Goal: Task Accomplishment & Management: Complete application form

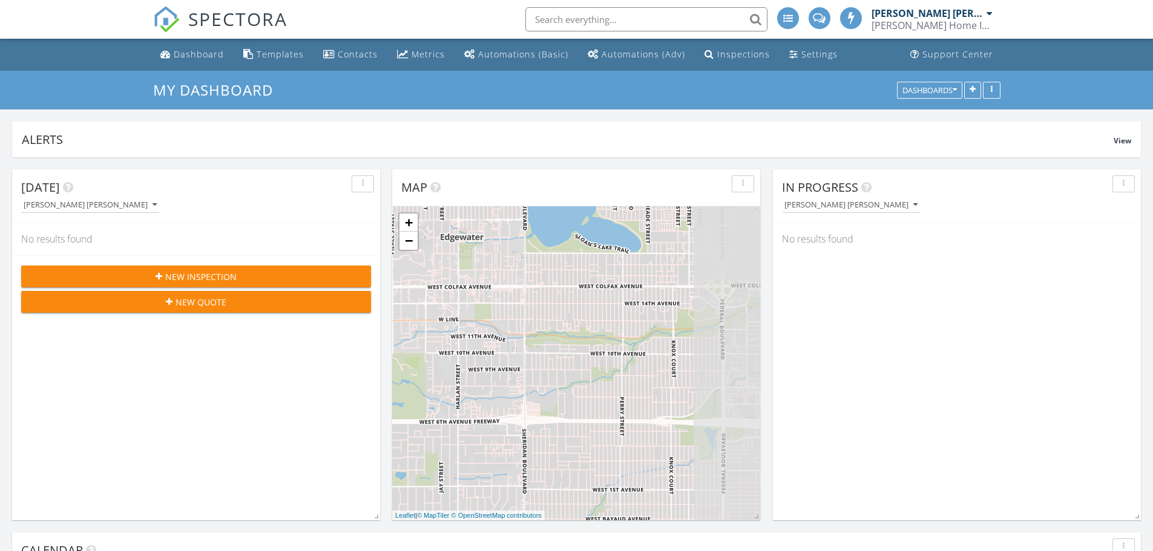
scroll to position [6, 6]
click at [304, 271] on div "New Inspection" at bounding box center [196, 276] width 330 height 13
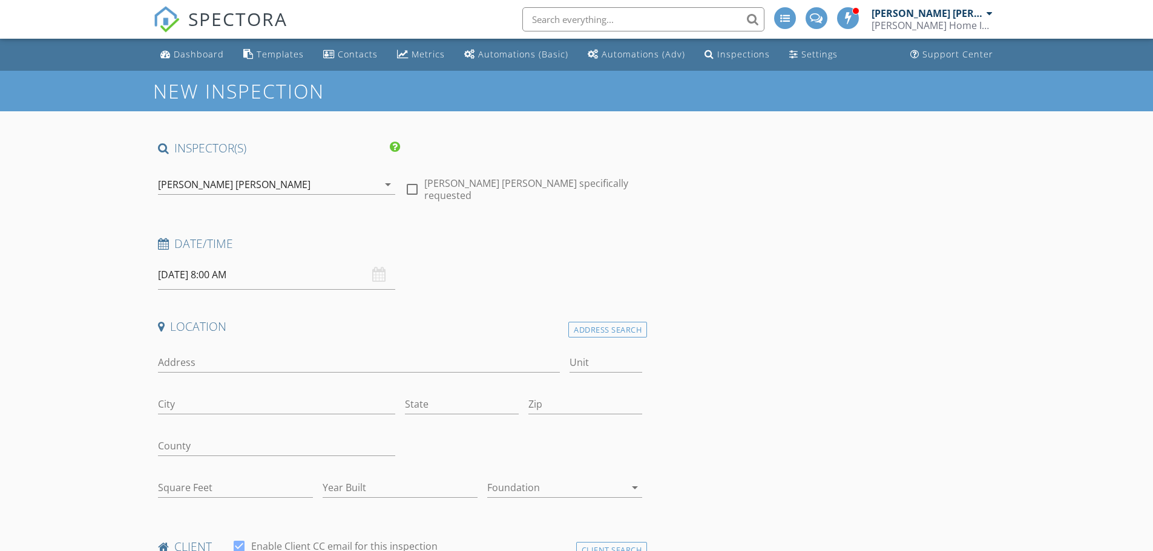
click at [283, 272] on input "08/29/2025 8:00 AM" at bounding box center [276, 275] width 237 height 30
select select "8"
type input "09/02/2025 8:00 AM"
type input "09"
type input "09/02/2025 9:00 AM"
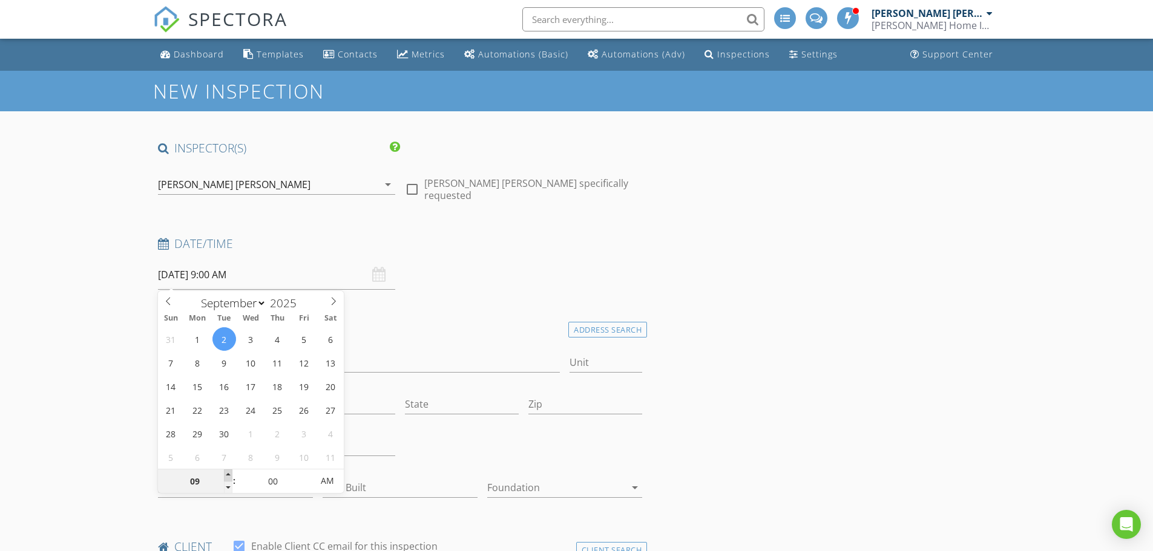
click at [229, 471] on span at bounding box center [228, 476] width 8 height 12
type input "10"
type input "09/02/2025 10:00 AM"
click at [229, 471] on span at bounding box center [228, 476] width 8 height 12
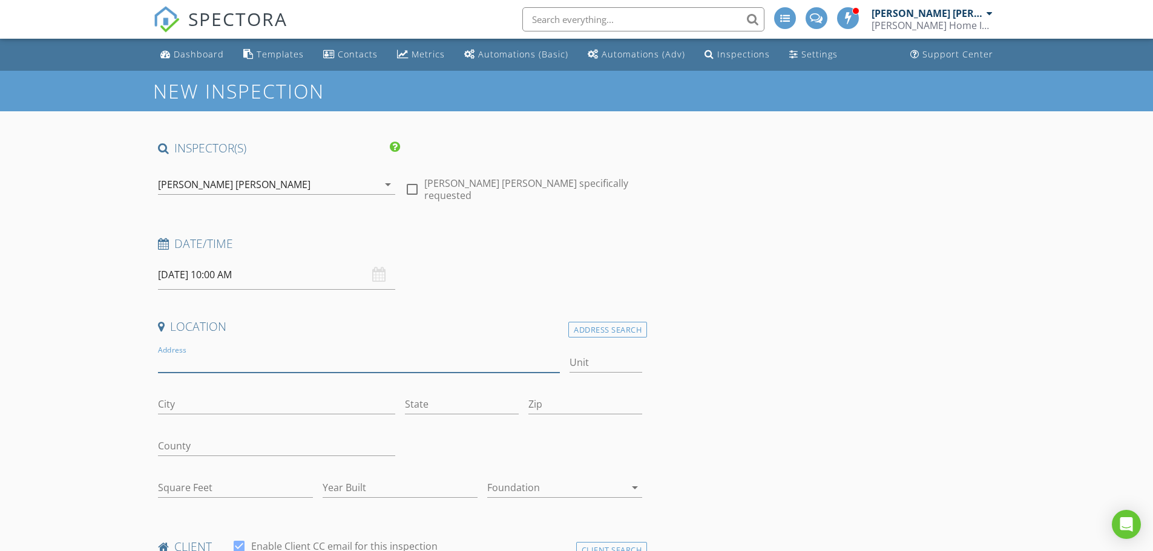
click at [247, 359] on input "Address" at bounding box center [359, 363] width 402 height 20
click at [277, 362] on input "3710 hereford rd" at bounding box center [359, 363] width 402 height 20
type input "3710 hereford r"
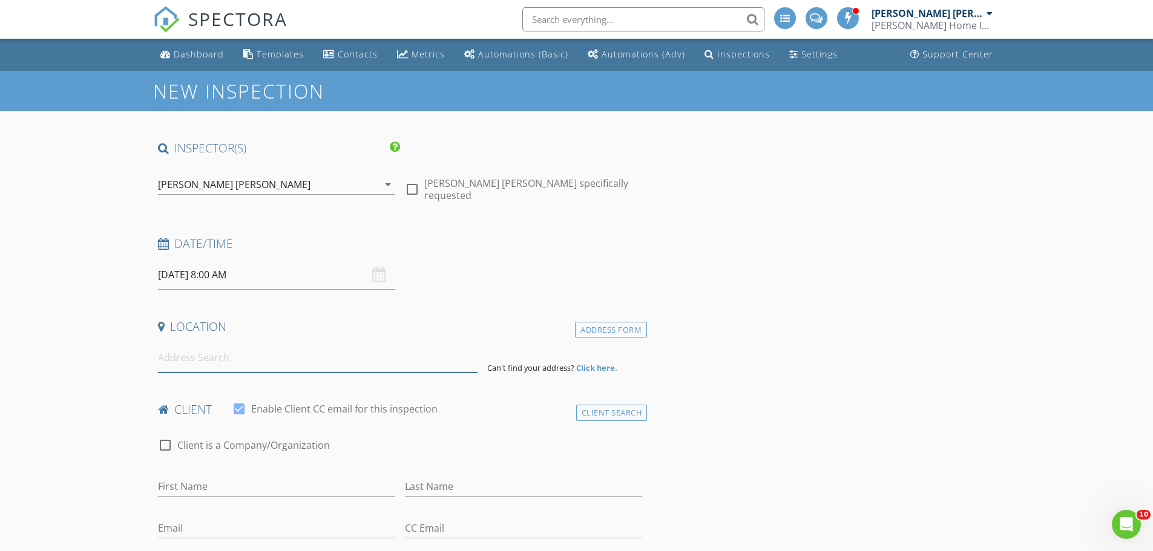
click at [194, 366] on input at bounding box center [317, 358] width 319 height 30
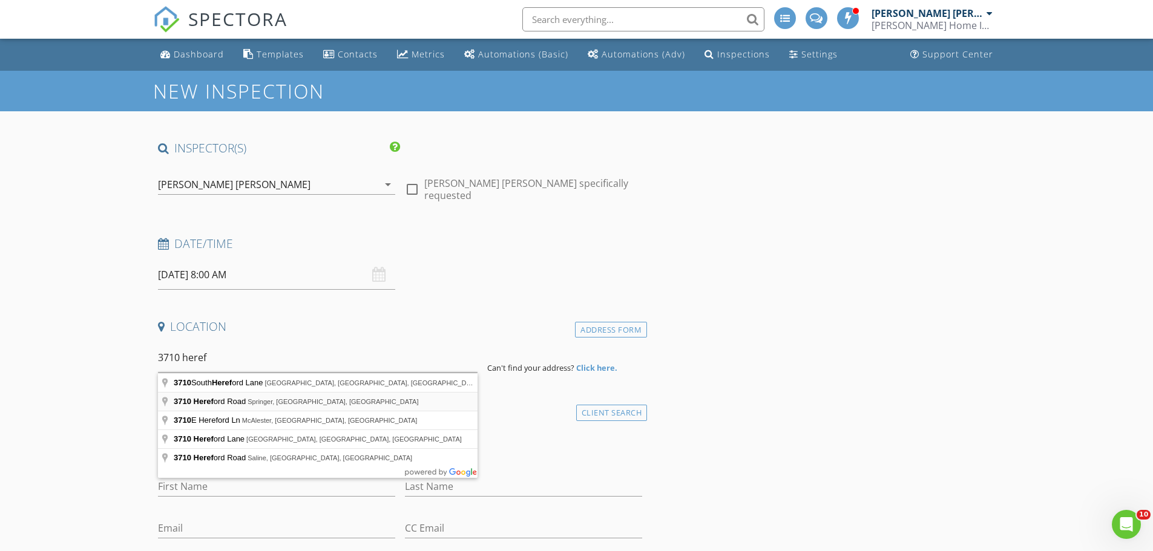
type input "3710 Hereford Road, Springer, OK, USA"
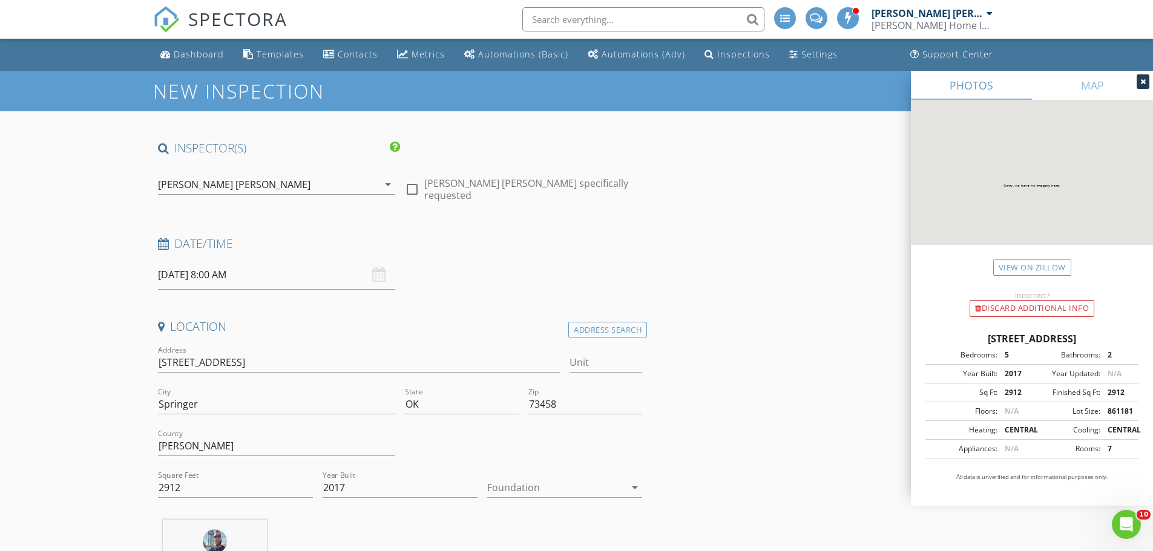
click at [265, 277] on input "08/29/2025 8:00 AM" at bounding box center [276, 275] width 237 height 30
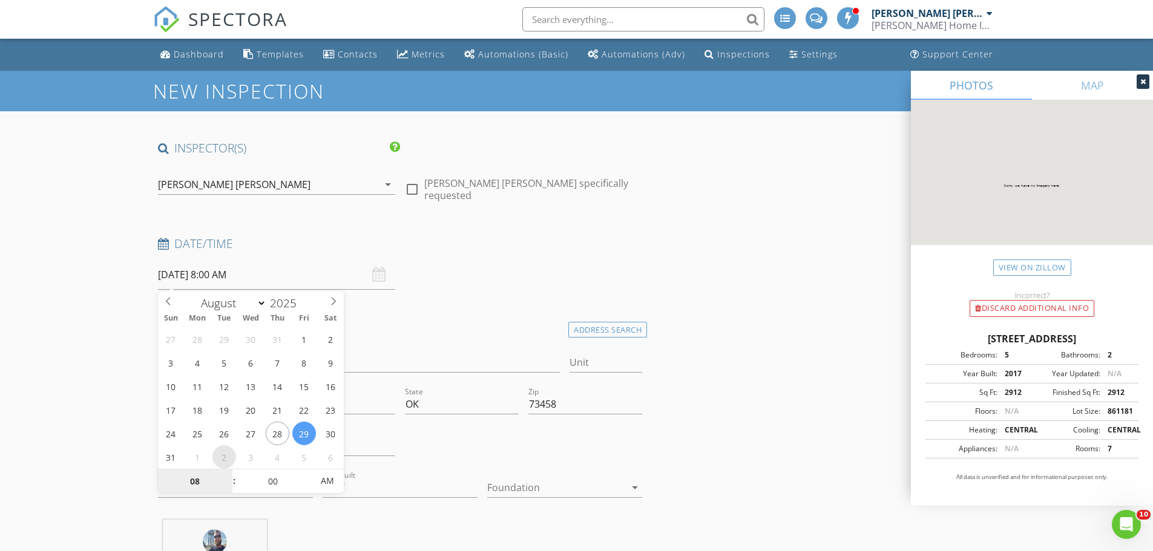
select select "8"
type input "09/02/2025 8:00 AM"
type input "09"
type input "09/02/2025 9:00 AM"
click at [229, 474] on span at bounding box center [228, 476] width 8 height 12
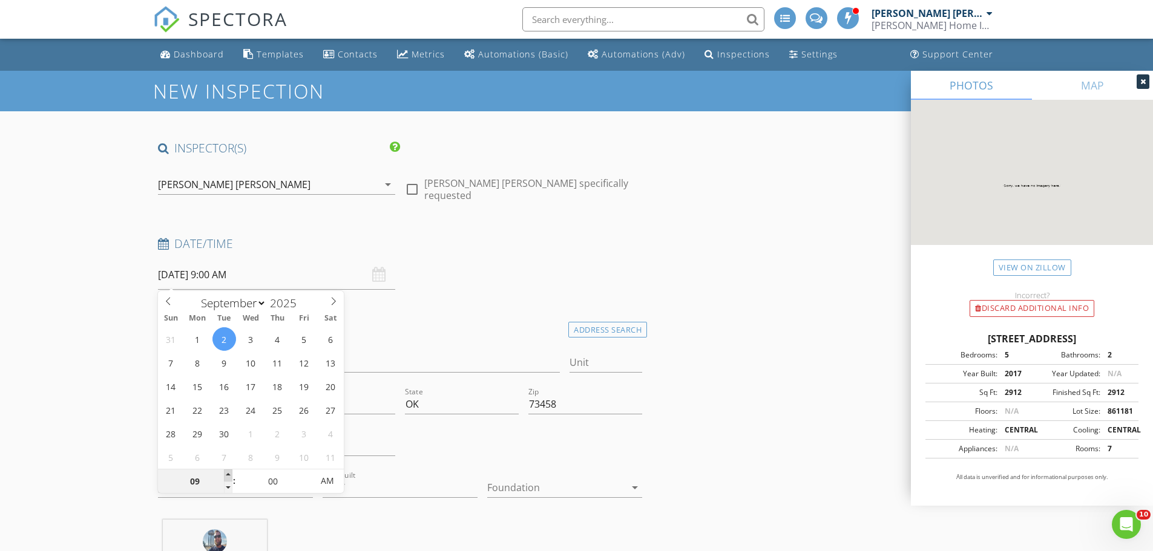
type input "10"
type input "09/02/2025 10:00 AM"
click at [229, 474] on span at bounding box center [228, 476] width 8 height 12
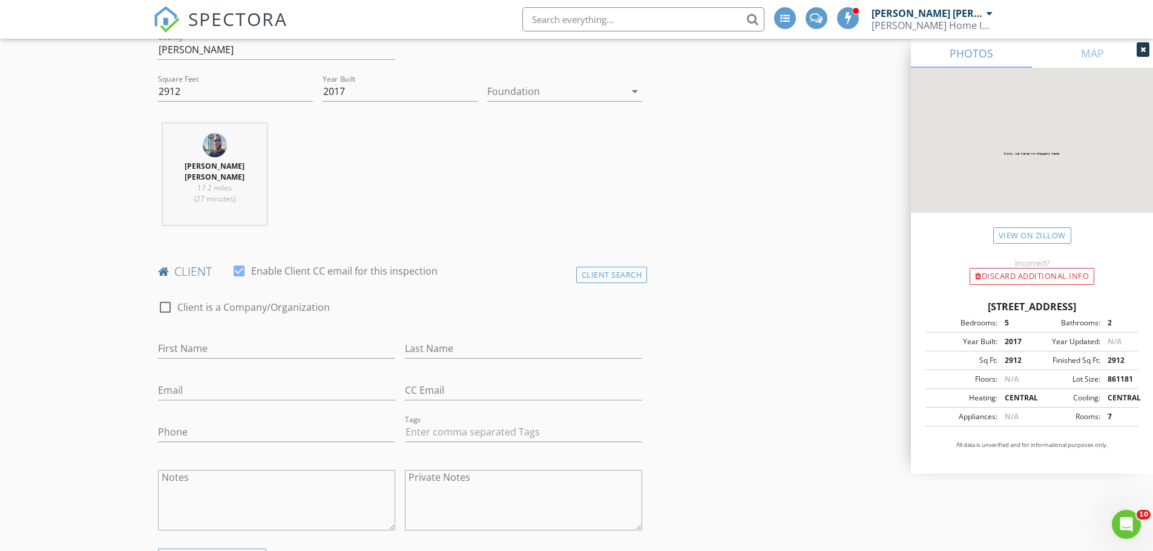
scroll to position [404, 0]
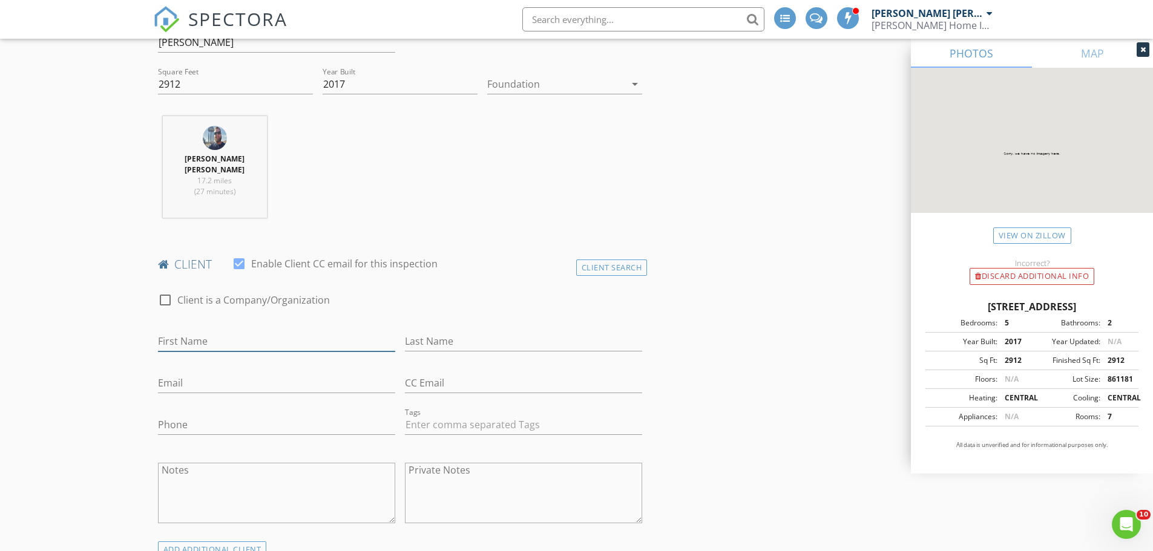
click at [222, 332] on input "First Name" at bounding box center [276, 342] width 237 height 20
type input "Brian"
type input "McGrew"
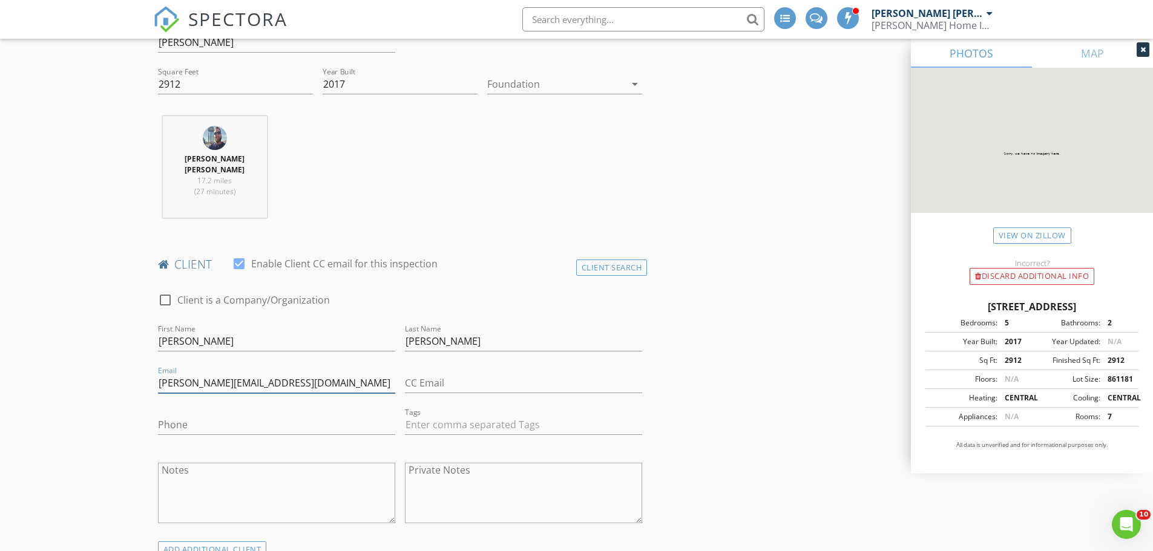
type input "brian_mcgrew@yahoo.com"
type input "928-699-7462"
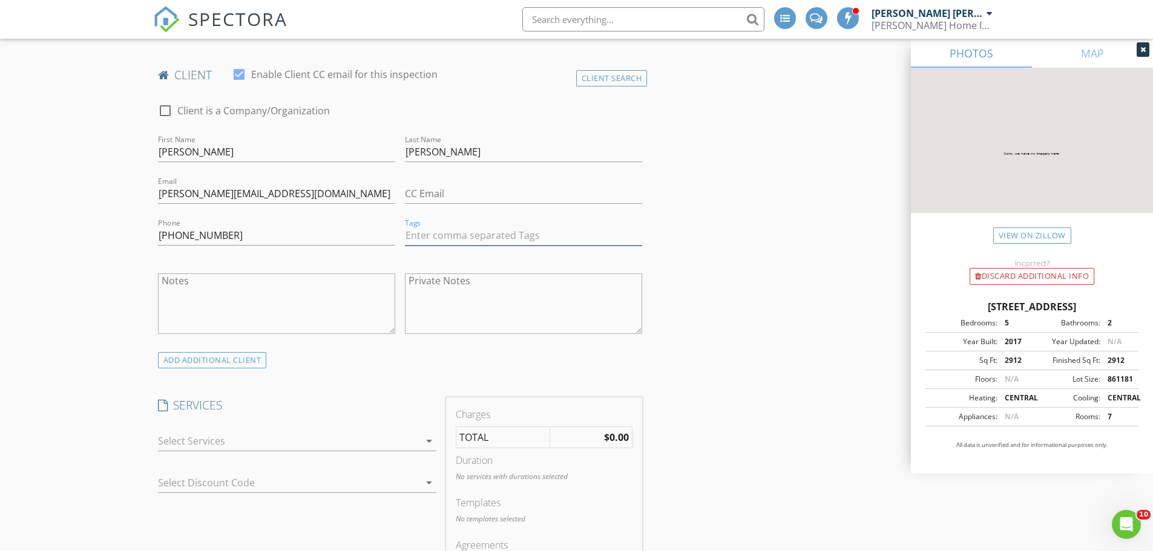
scroll to position [646, 0]
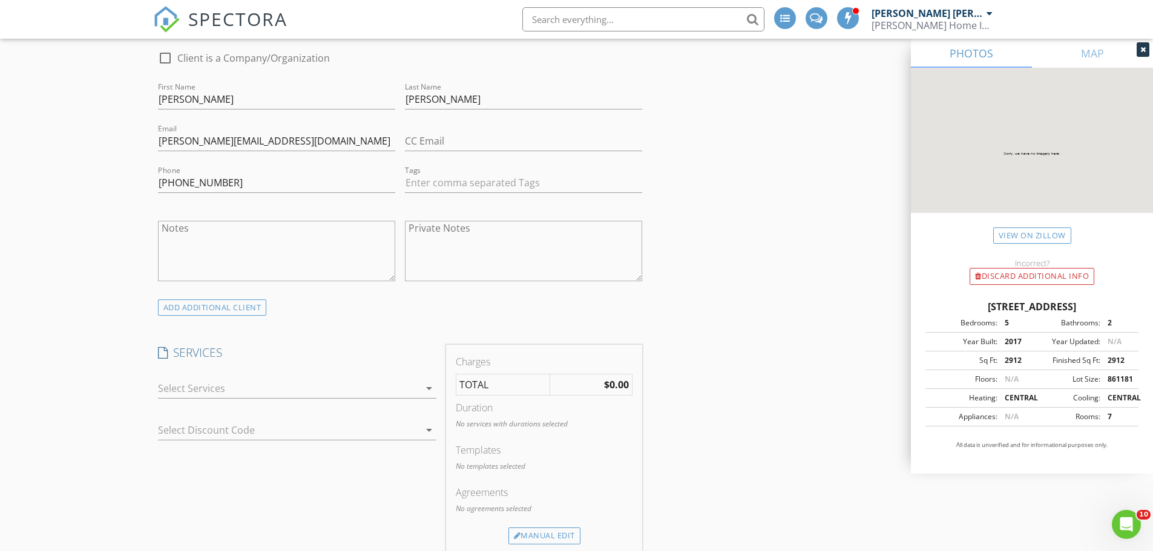
click at [313, 372] on div "arrow_drop_down" at bounding box center [297, 391] width 278 height 39
click at [233, 379] on div at bounding box center [288, 388] width 261 height 19
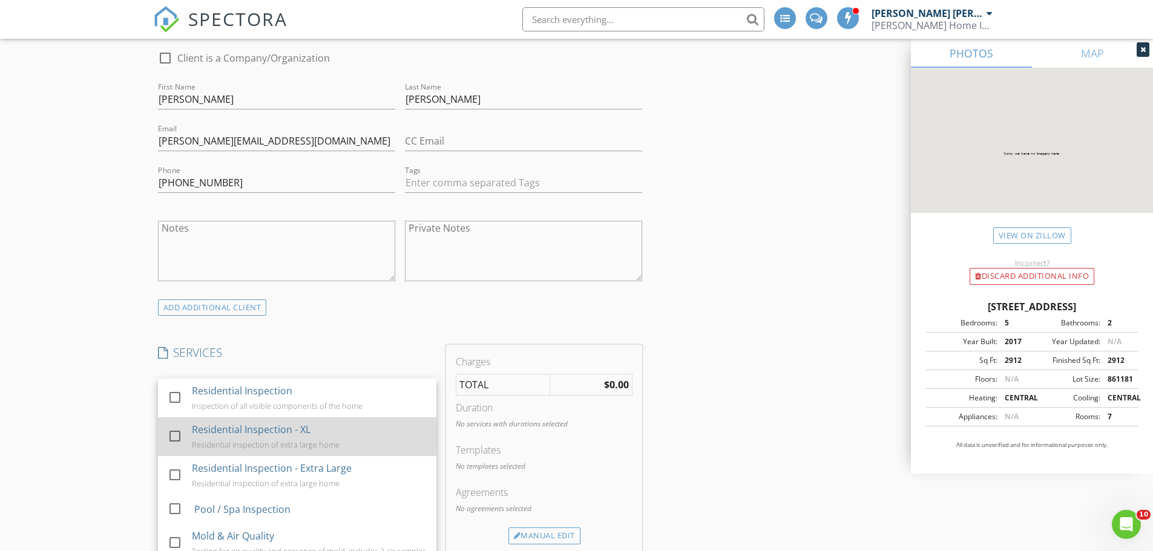
click at [170, 426] on div at bounding box center [175, 436] width 21 height 21
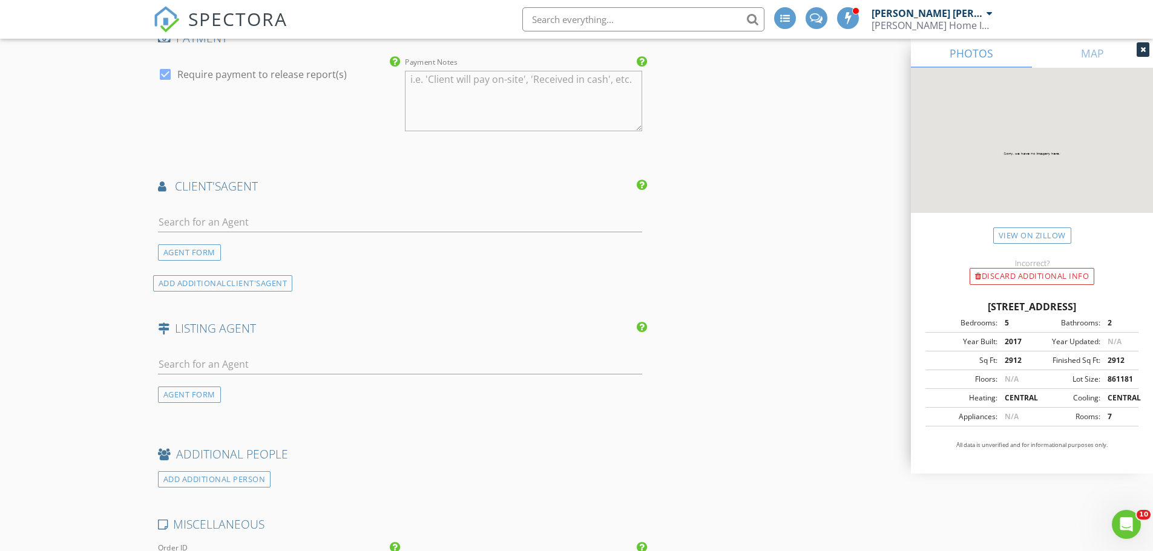
scroll to position [1291, 0]
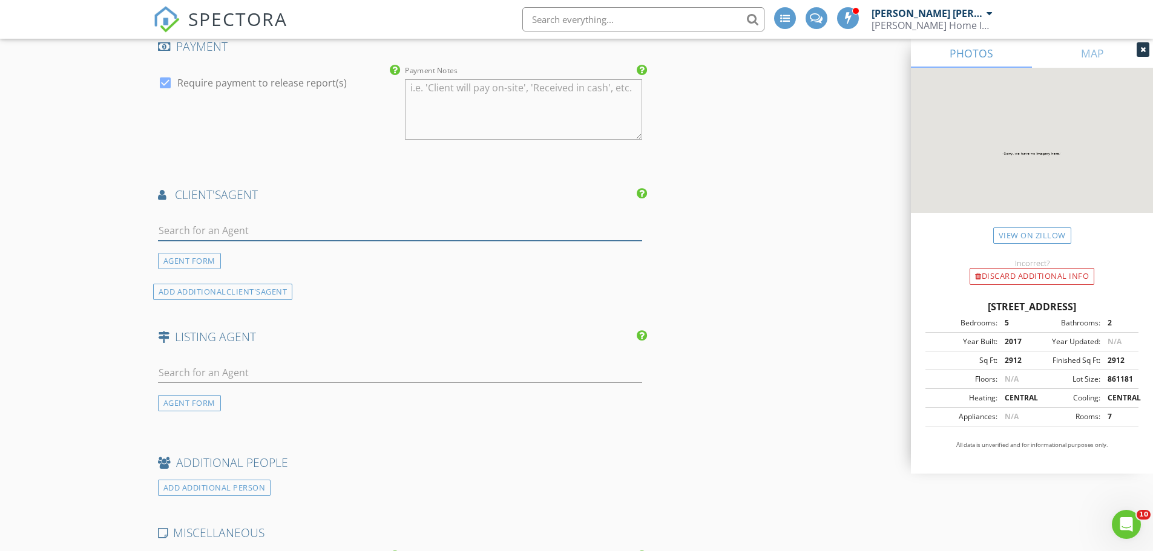
click at [235, 224] on input "text" at bounding box center [400, 231] width 485 height 20
type input "cind"
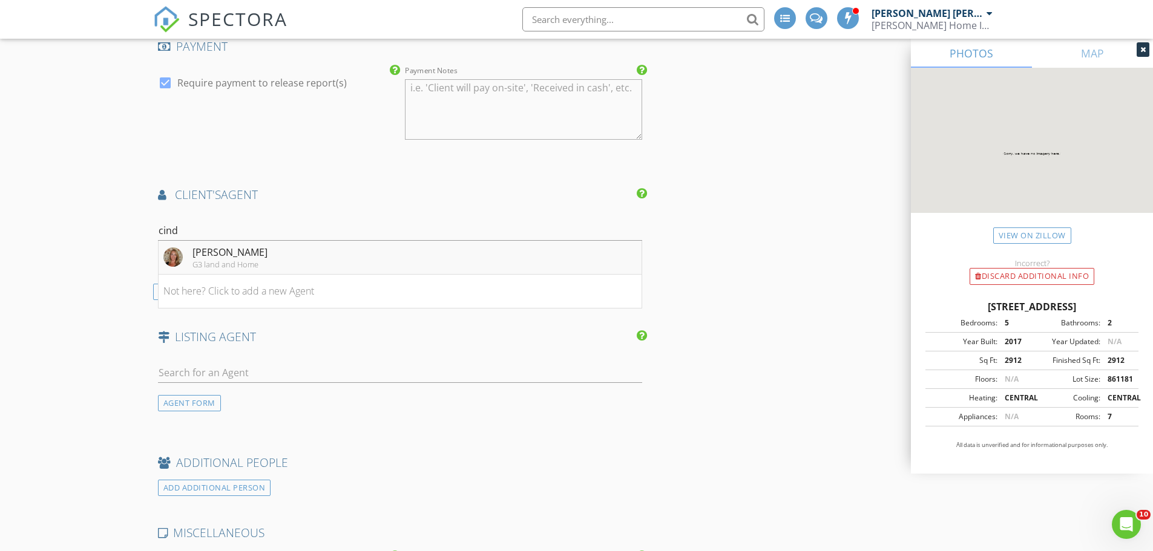
click at [195, 260] on div "G3 land and Home" at bounding box center [229, 265] width 75 height 10
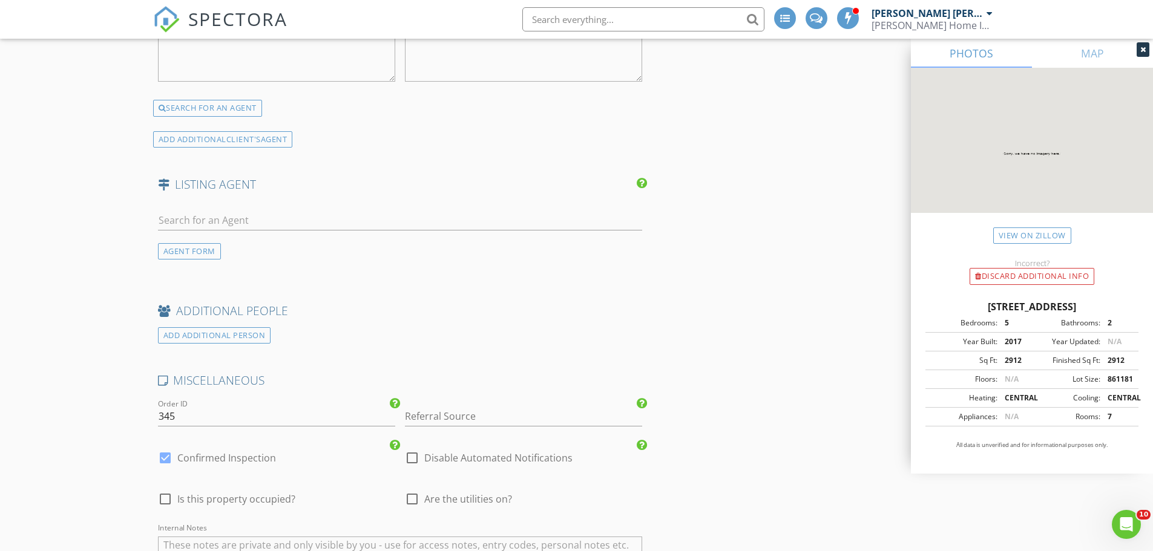
scroll to position [1694, 0]
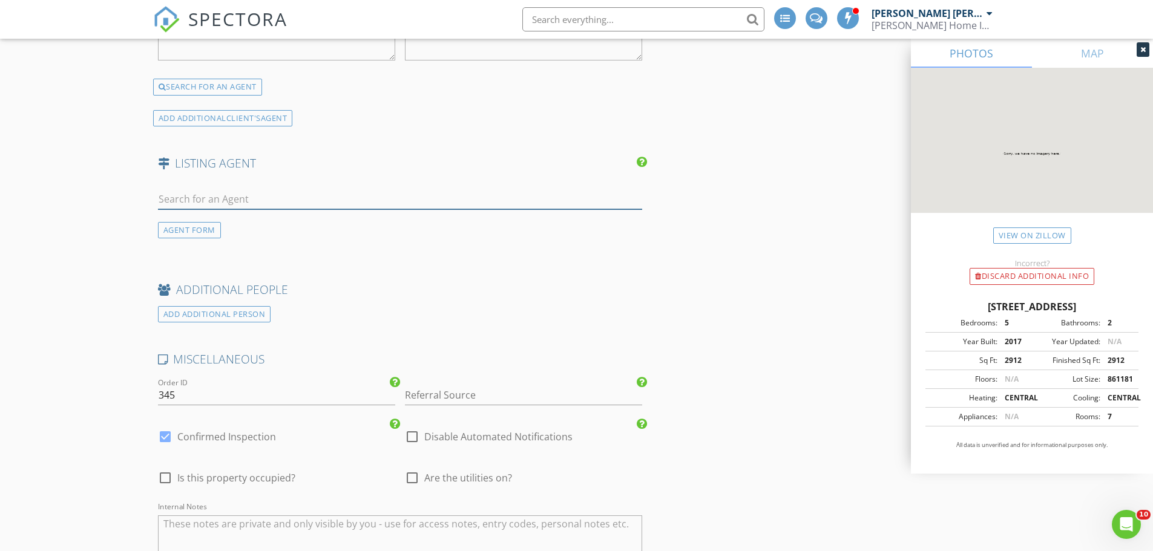
click at [218, 189] on input "text" at bounding box center [400, 199] width 485 height 20
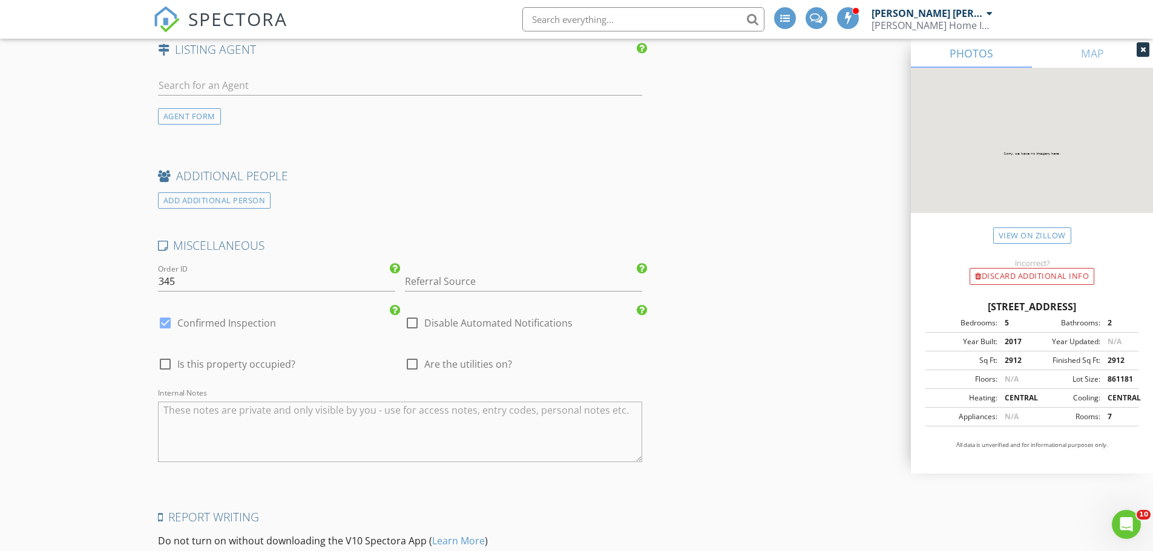
scroll to position [1815, 0]
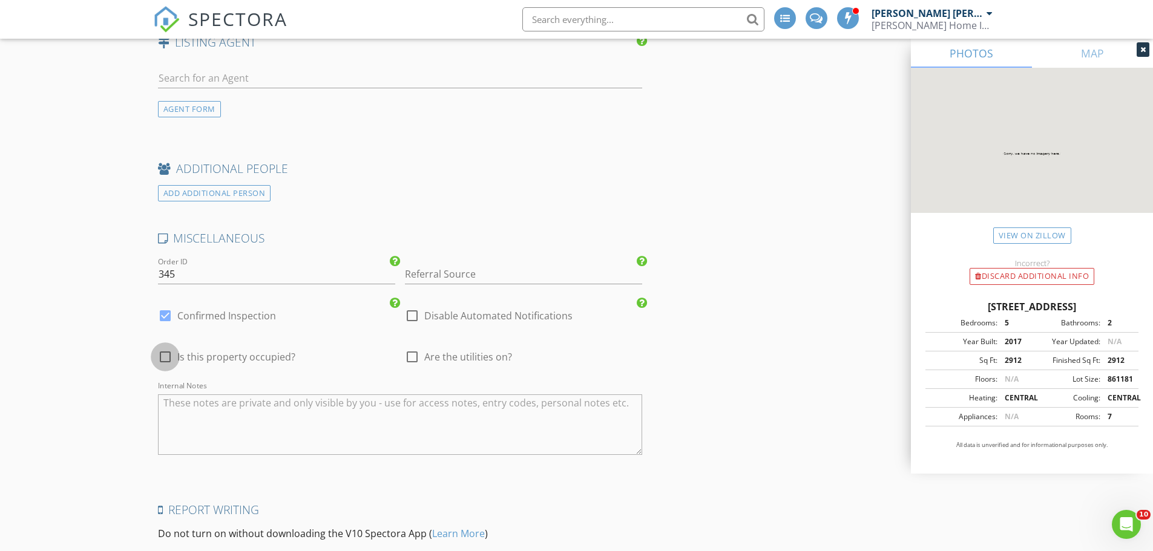
click at [162, 347] on div at bounding box center [165, 357] width 21 height 21
checkbox input "true"
click at [408, 347] on div at bounding box center [412, 357] width 21 height 21
checkbox input "true"
click at [234, 418] on textarea "Internal Notes" at bounding box center [400, 425] width 485 height 61
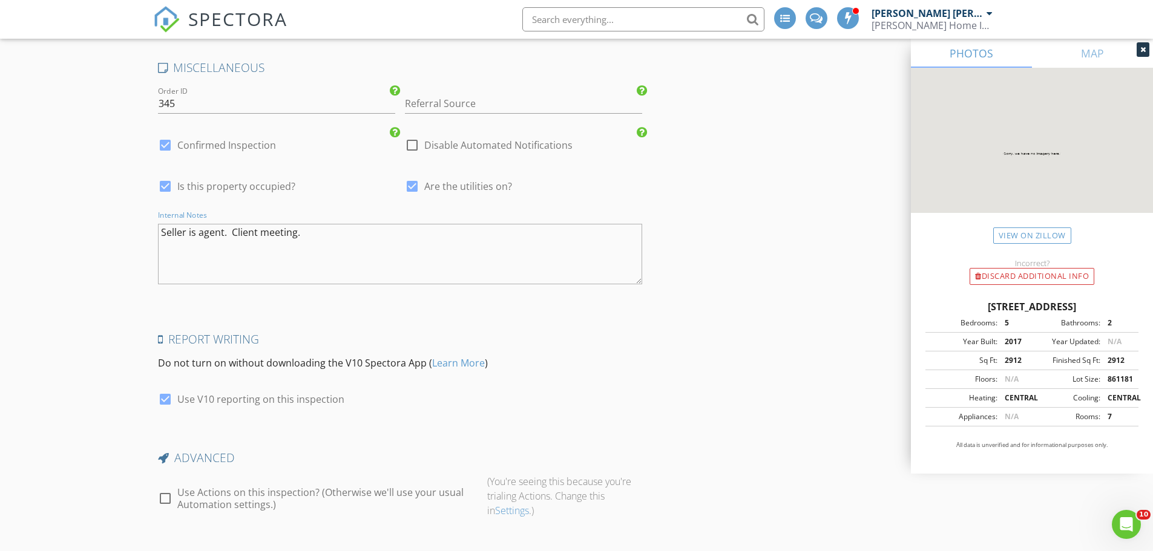
scroll to position [2049, 0]
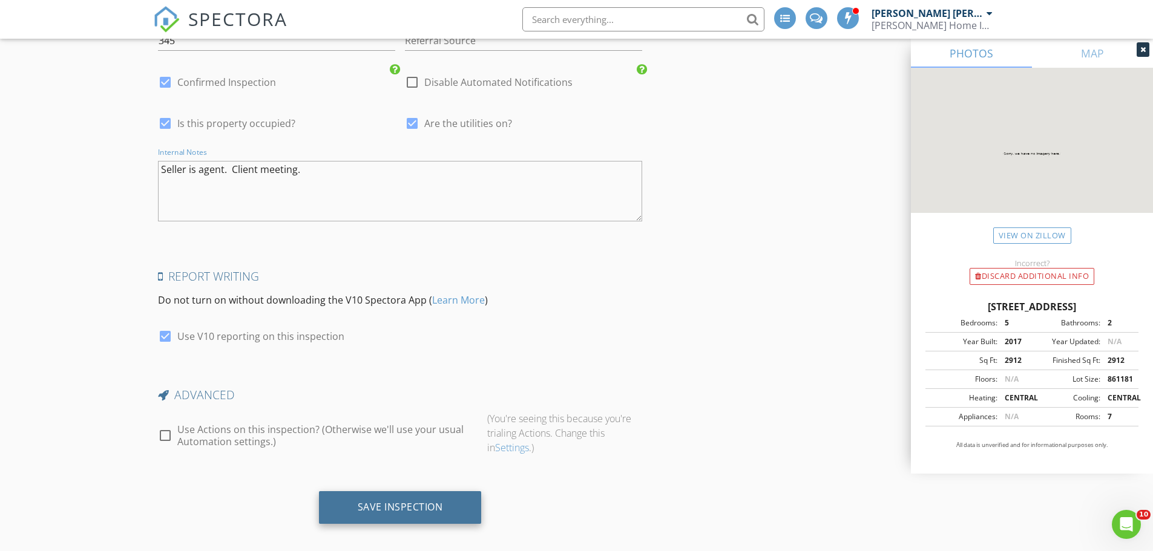
type textarea "Seller is agent. Client meeting."
click at [347, 491] on div "Save Inspection" at bounding box center [400, 507] width 163 height 33
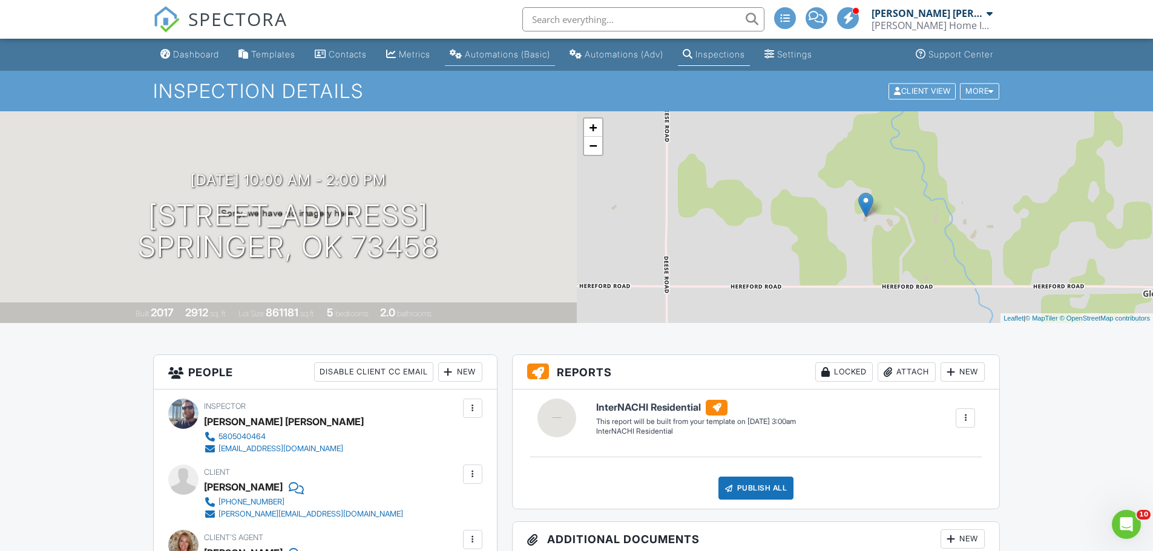
click at [541, 59] on link "Automations (Basic)" at bounding box center [500, 55] width 110 height 22
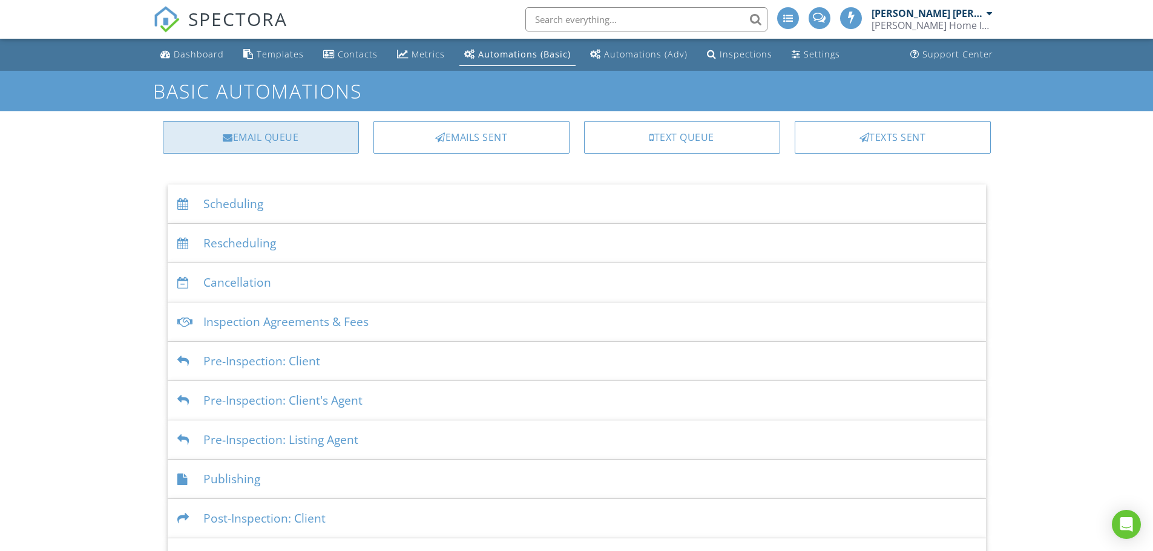
click at [333, 139] on div "Email Queue" at bounding box center [261, 137] width 196 height 33
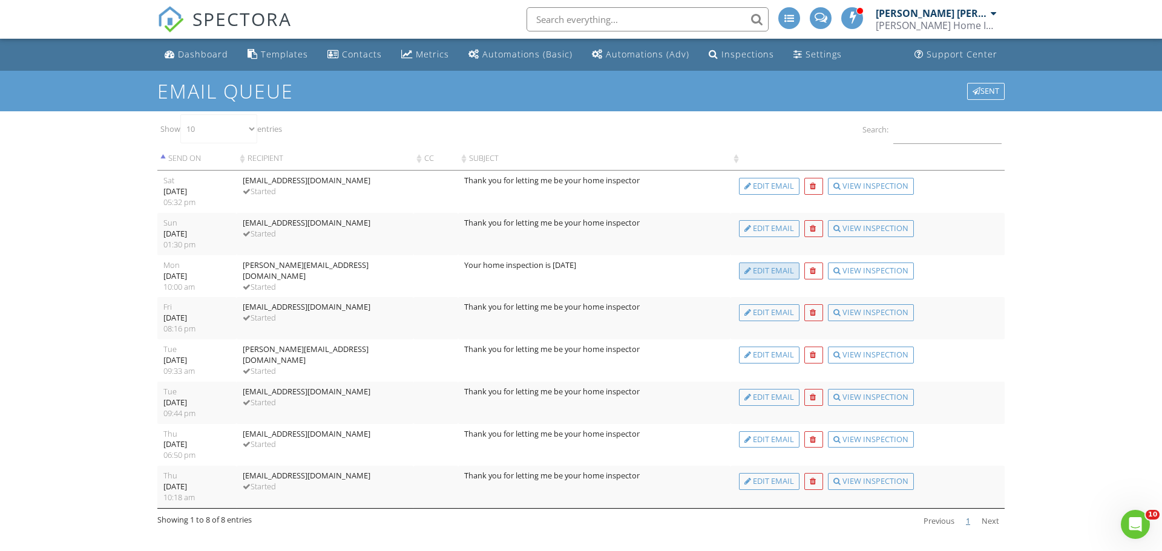
click at [749, 266] on div "Edit Email" at bounding box center [769, 271] width 61 height 17
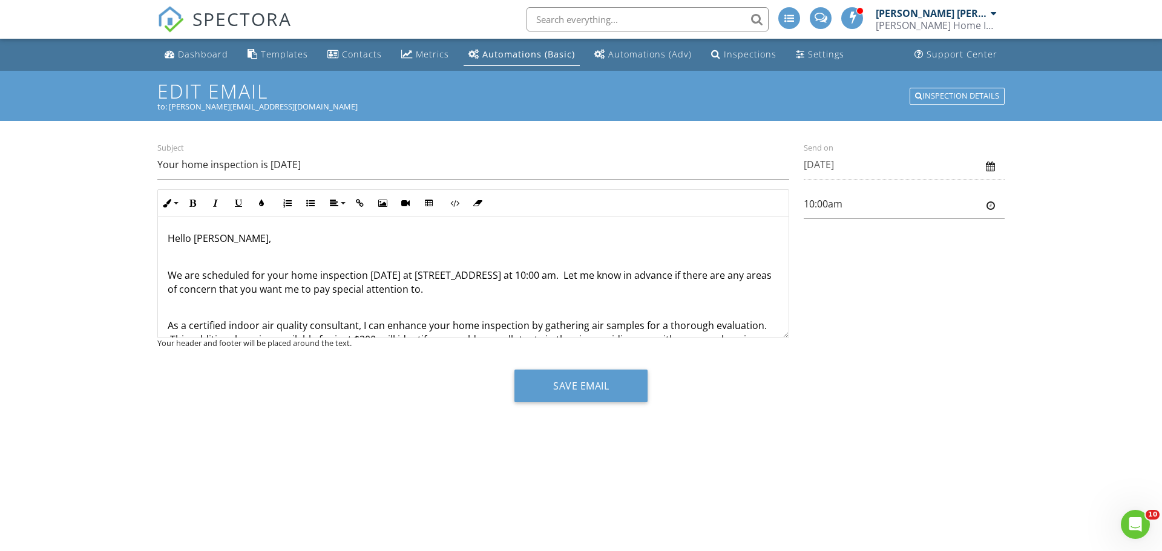
click at [592, 273] on p "We are scheduled for your home inspection [DATE] at [STREET_ADDRESS] at 10:00 a…" at bounding box center [473, 282] width 611 height 27
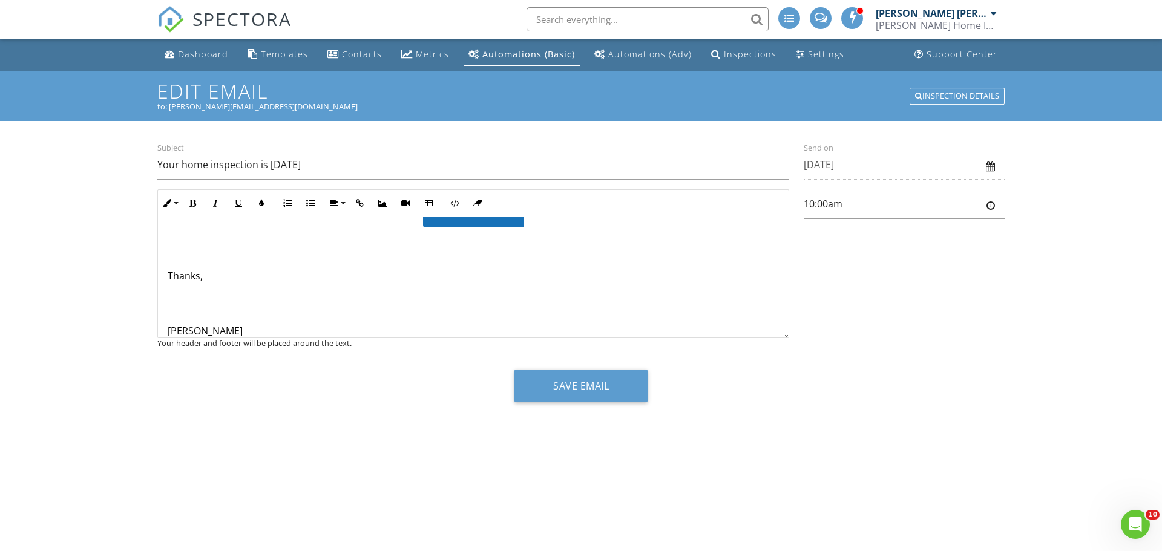
scroll to position [244, 0]
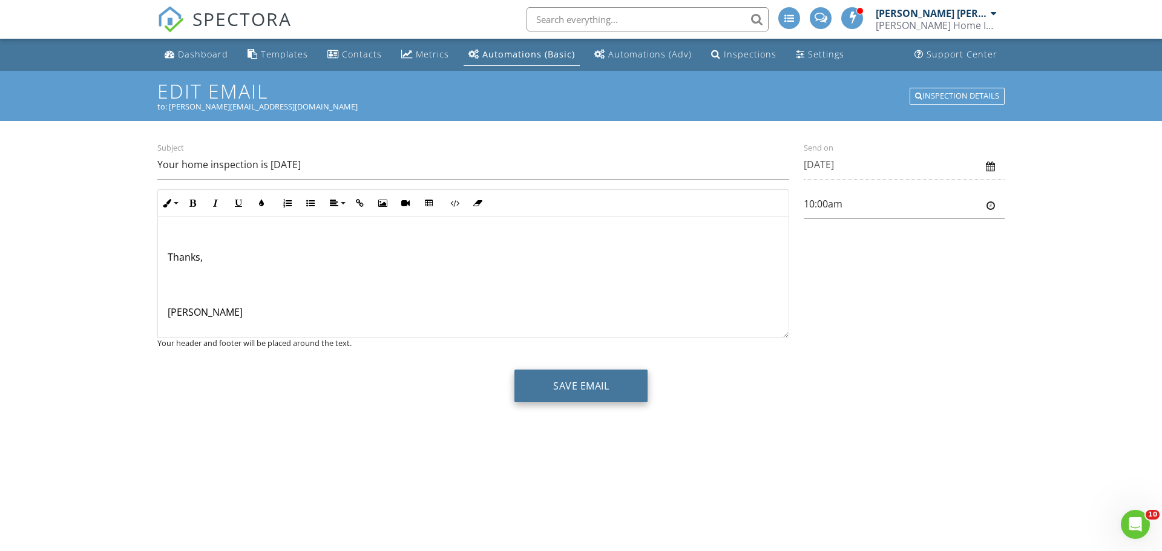
click at [577, 378] on button "Save Email" at bounding box center [580, 386] width 133 height 33
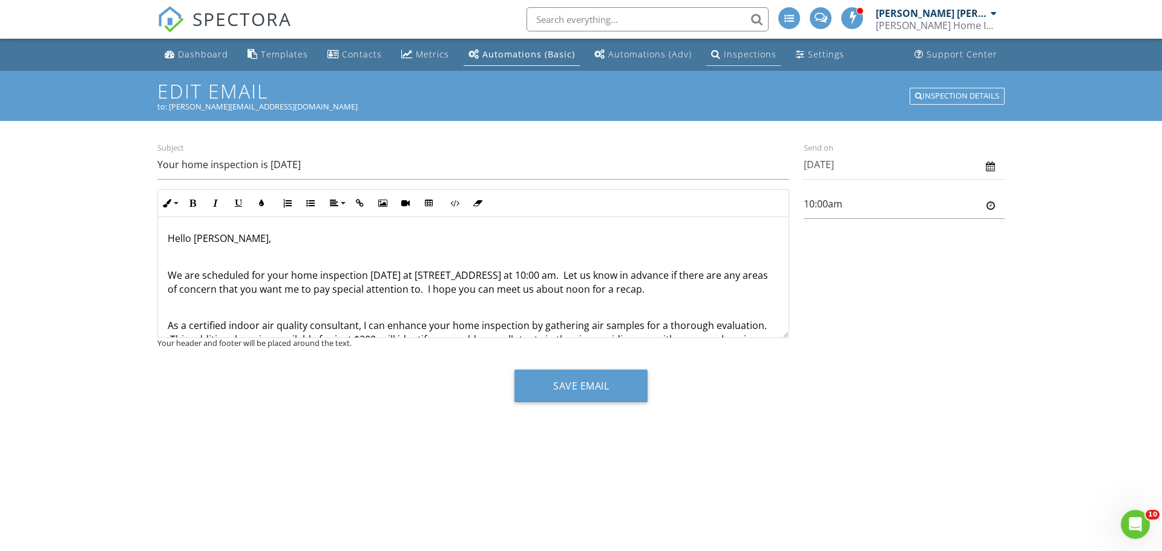
click at [715, 59] on link "Inspections" at bounding box center [743, 55] width 75 height 22
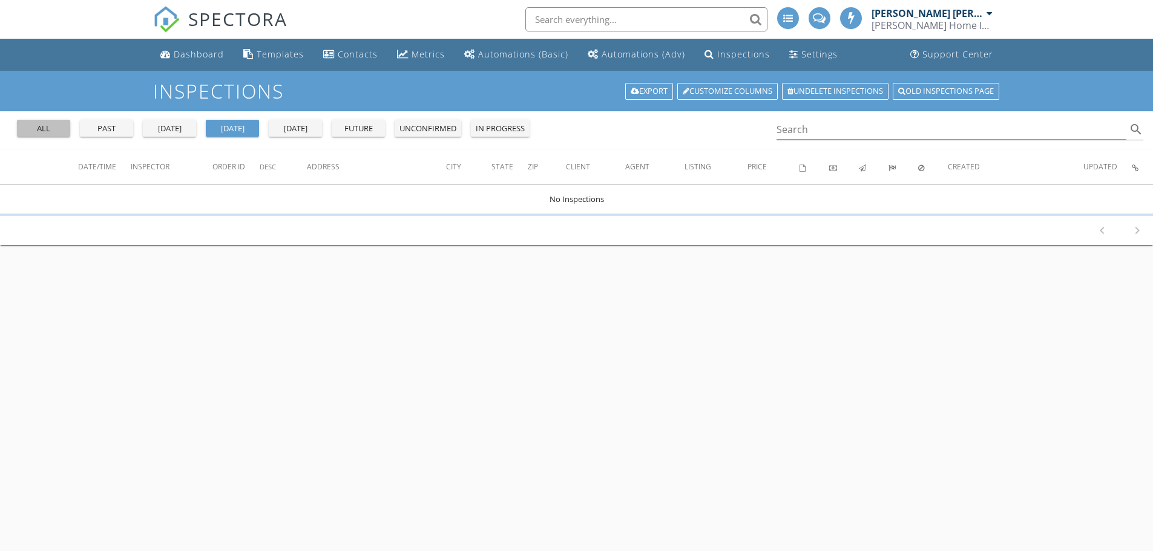
click at [33, 121] on button "all" at bounding box center [43, 128] width 53 height 17
